Goal: Task Accomplishment & Management: Manage account settings

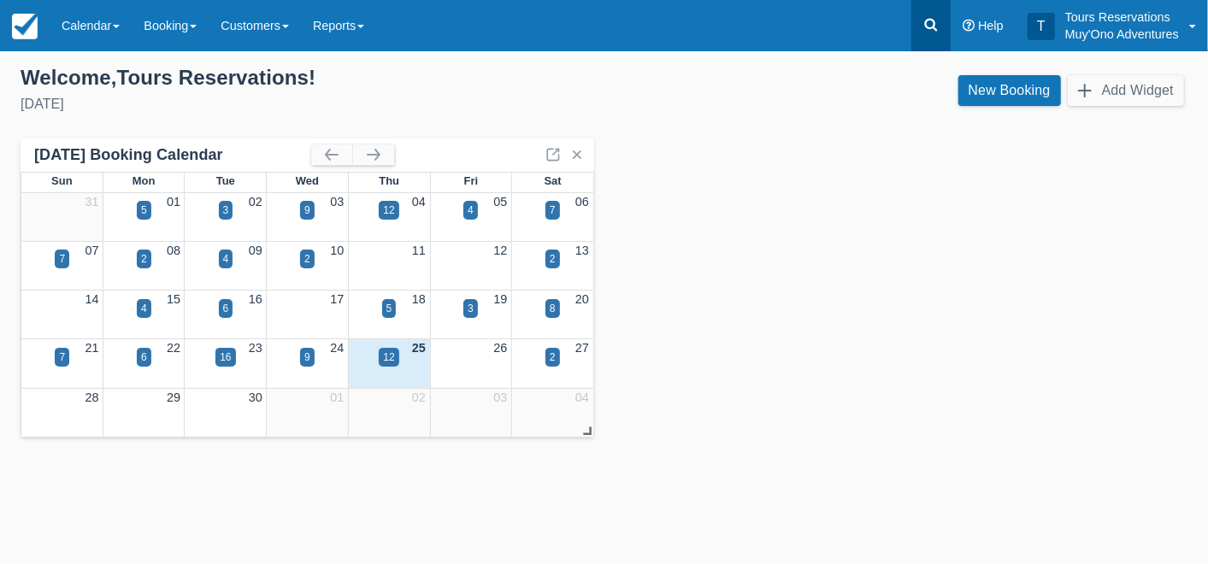
click at [930, 24] on icon at bounding box center [931, 24] width 17 height 17
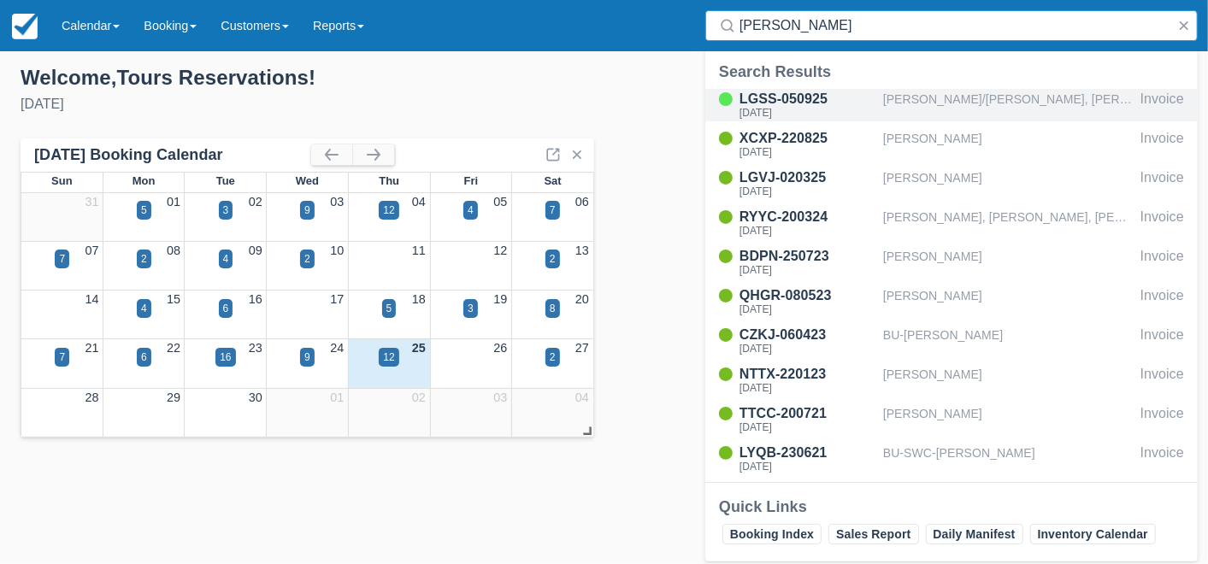
type input "[PERSON_NAME]"
click at [942, 109] on div "[PERSON_NAME]/[PERSON_NAME], [PERSON_NAME]/[PERSON_NAME]; [PERSON_NAME]/[PERSON…" at bounding box center [1008, 105] width 251 height 32
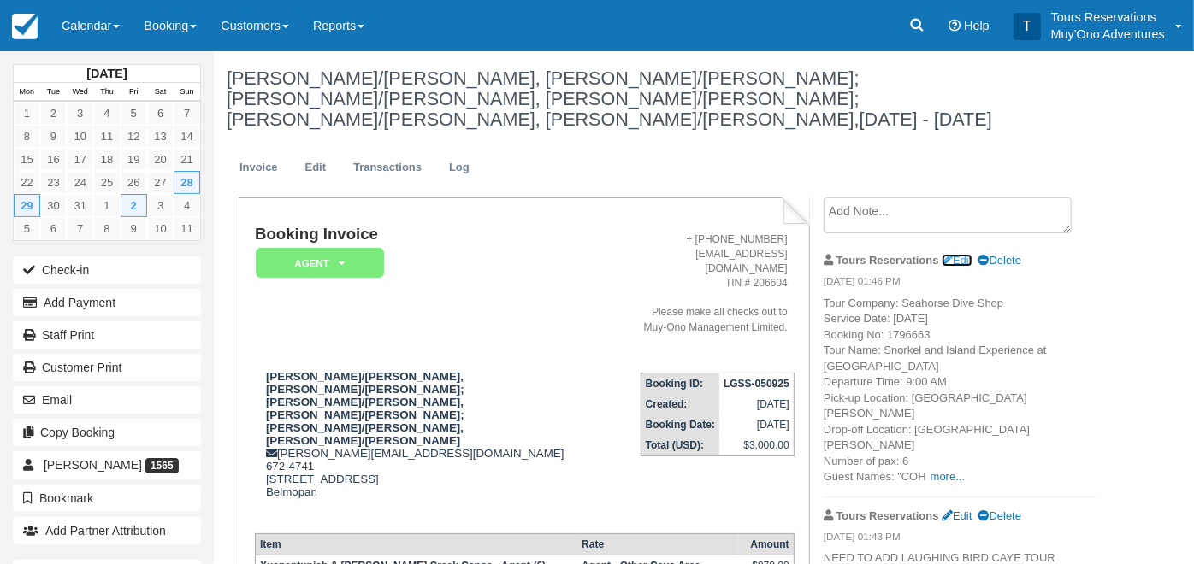
click at [965, 254] on link "Edit" at bounding box center [956, 260] width 30 height 13
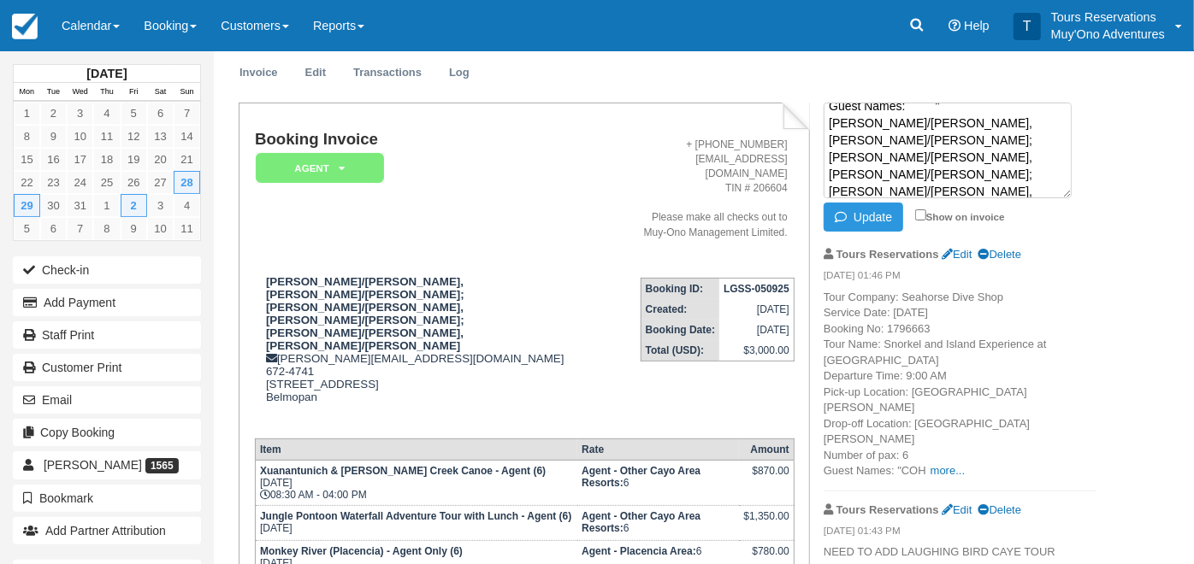
scroll to position [215, 0]
type textarea "Tour Company: Seahorse Dive Shop Service Date: 31-Dec-25 Booking No: 1796663 To…"
click at [877, 203] on button "Update" at bounding box center [863, 217] width 80 height 29
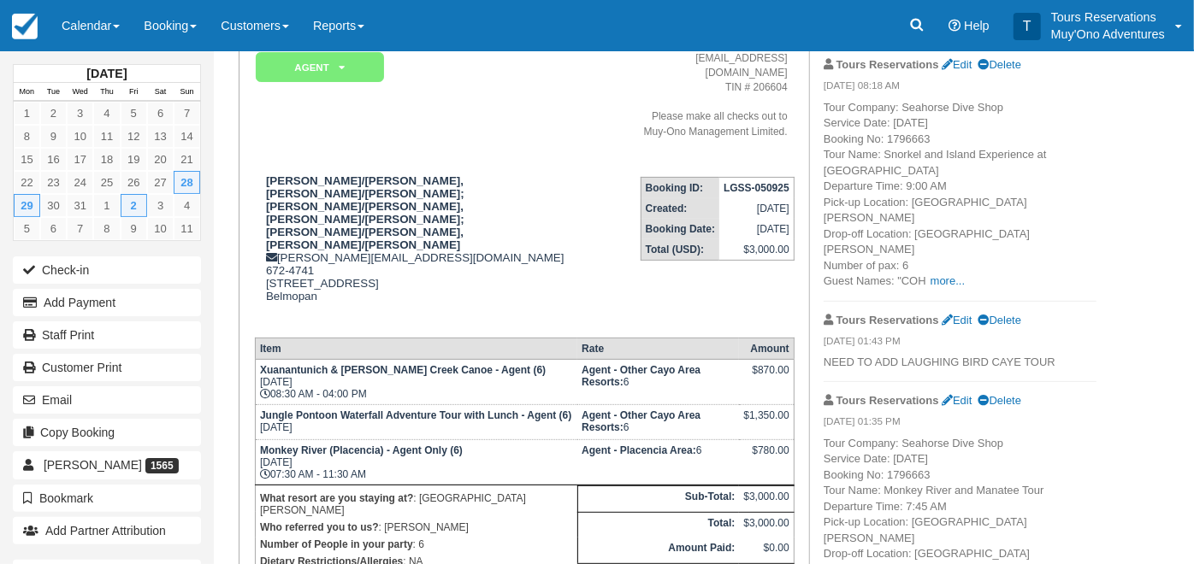
scroll to position [0, 0]
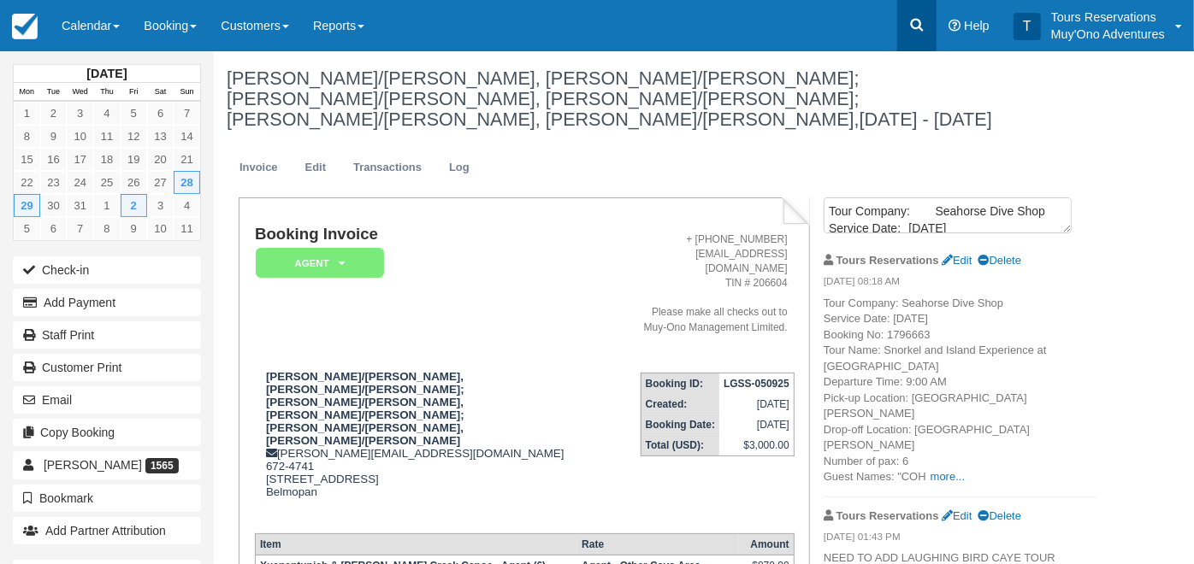
click at [918, 27] on icon at bounding box center [917, 25] width 13 height 13
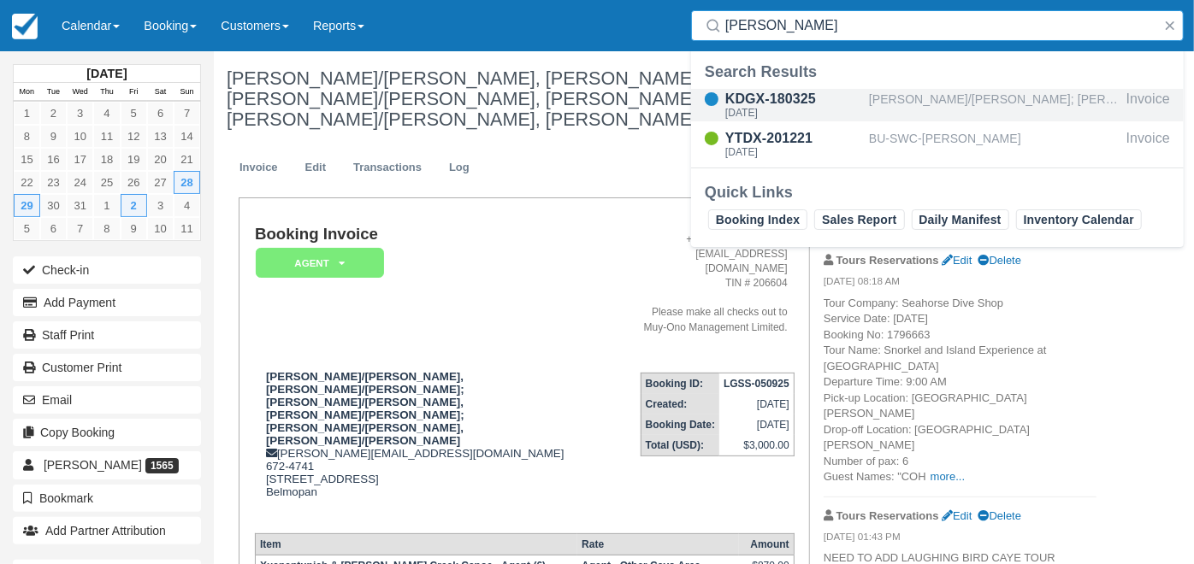
type input "van dyck"
click at [907, 101] on div "Van Dyck/Steven; Freshour/Amy" at bounding box center [994, 105] width 251 height 32
